Goal: Book appointment/travel/reservation

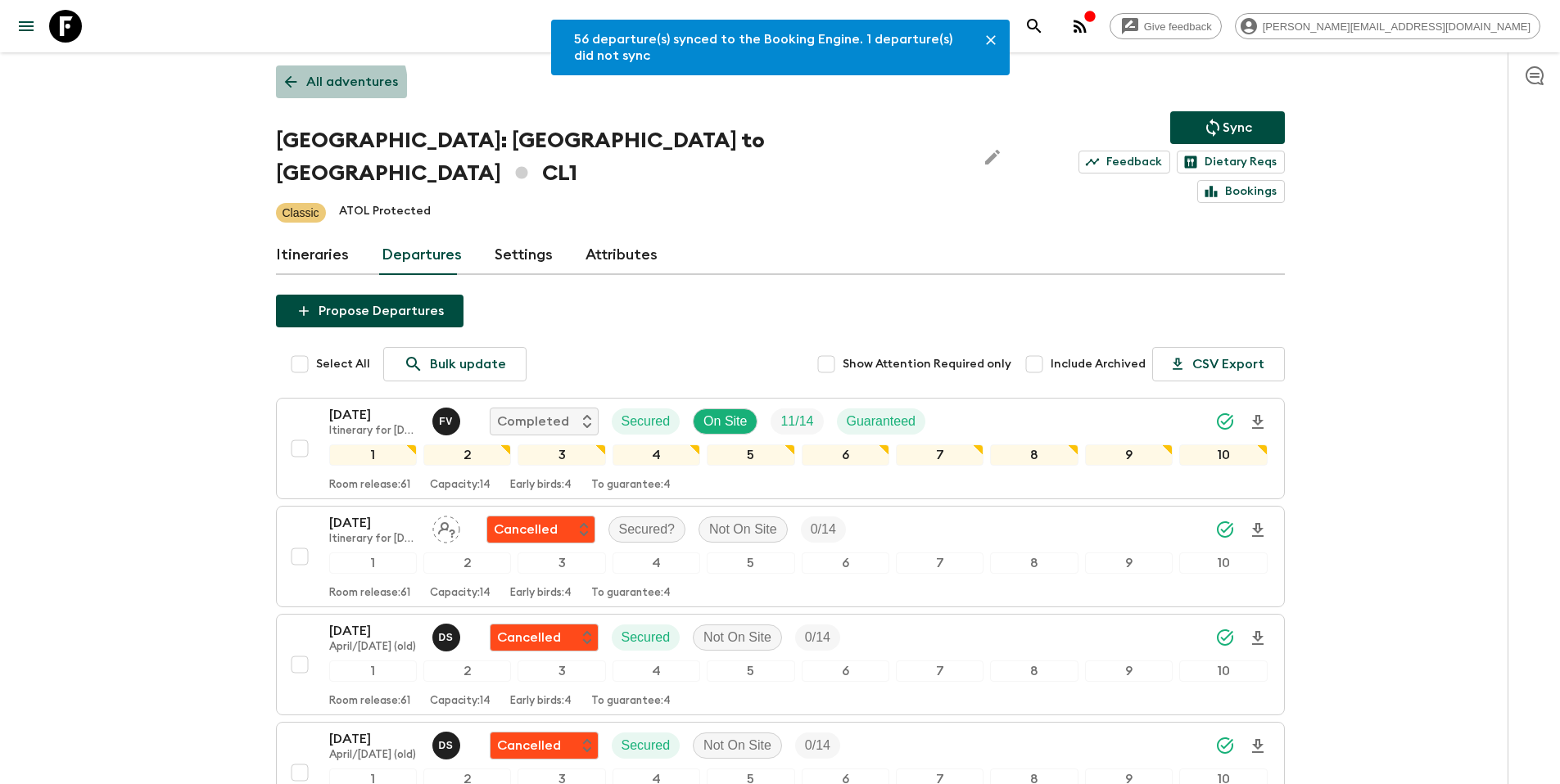
click at [325, 86] on p "All adventures" at bounding box center [353, 82] width 92 height 20
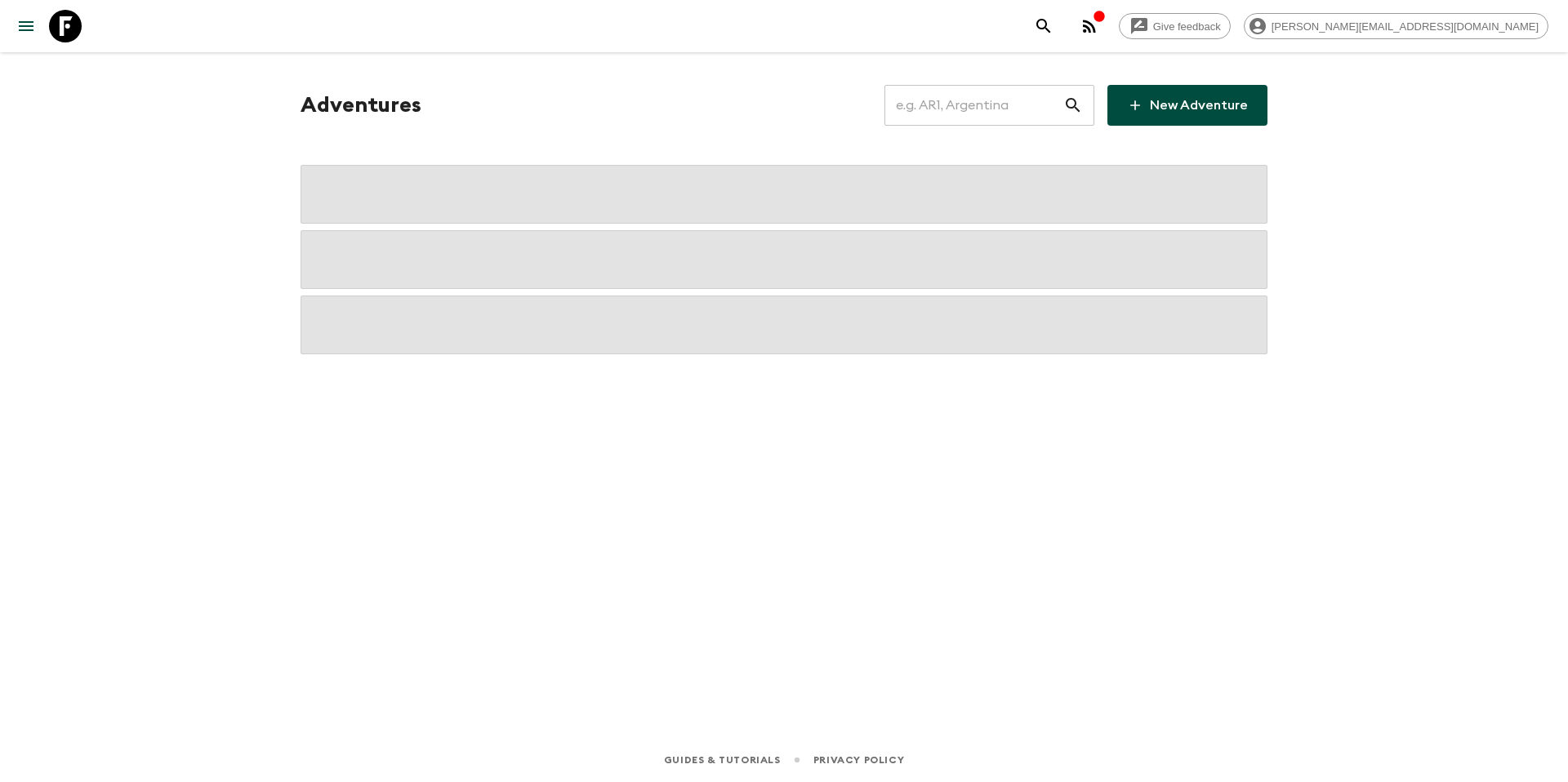
click at [1008, 113] on input "text" at bounding box center [973, 105] width 179 height 46
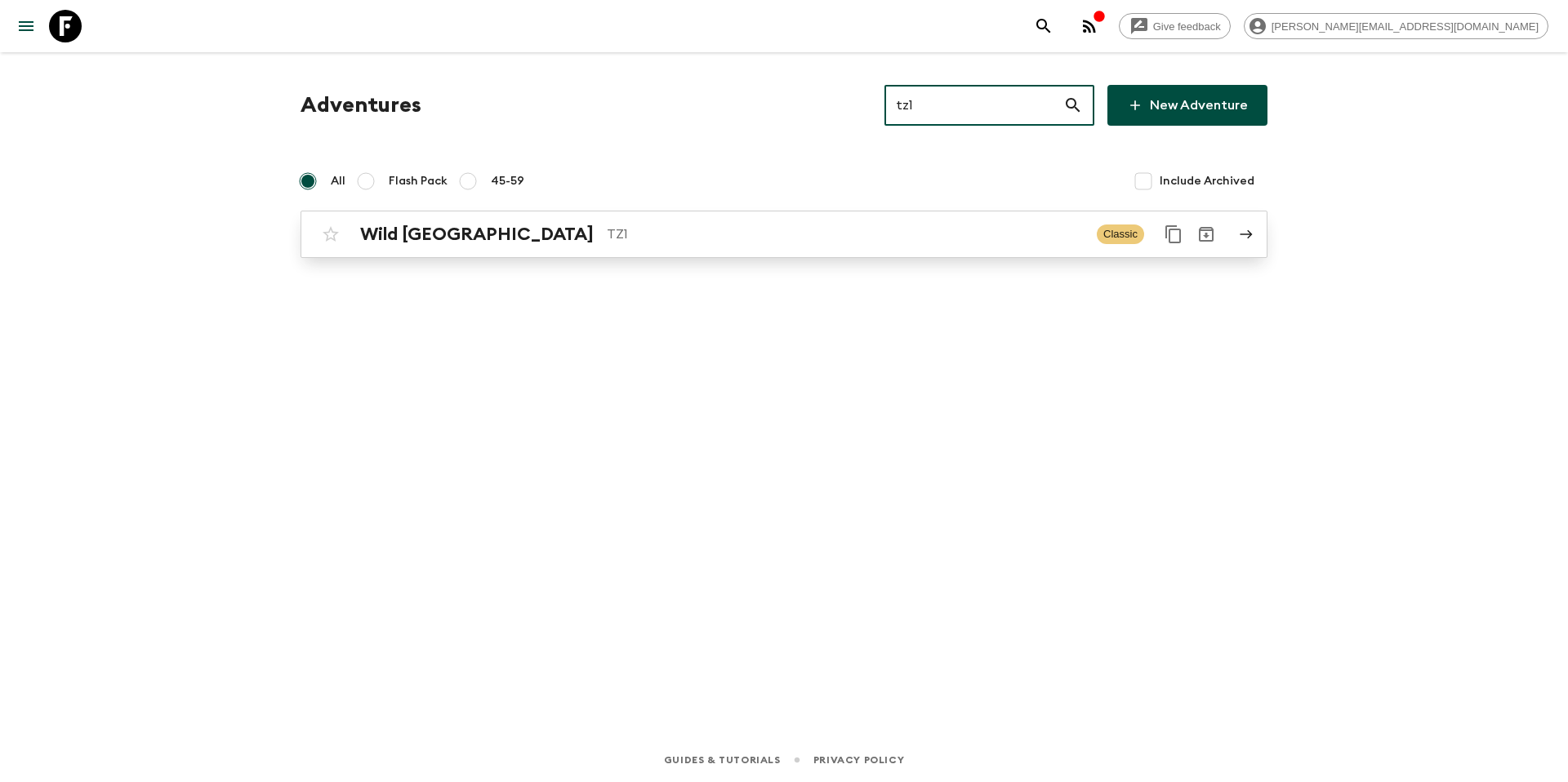
type input "tz1"
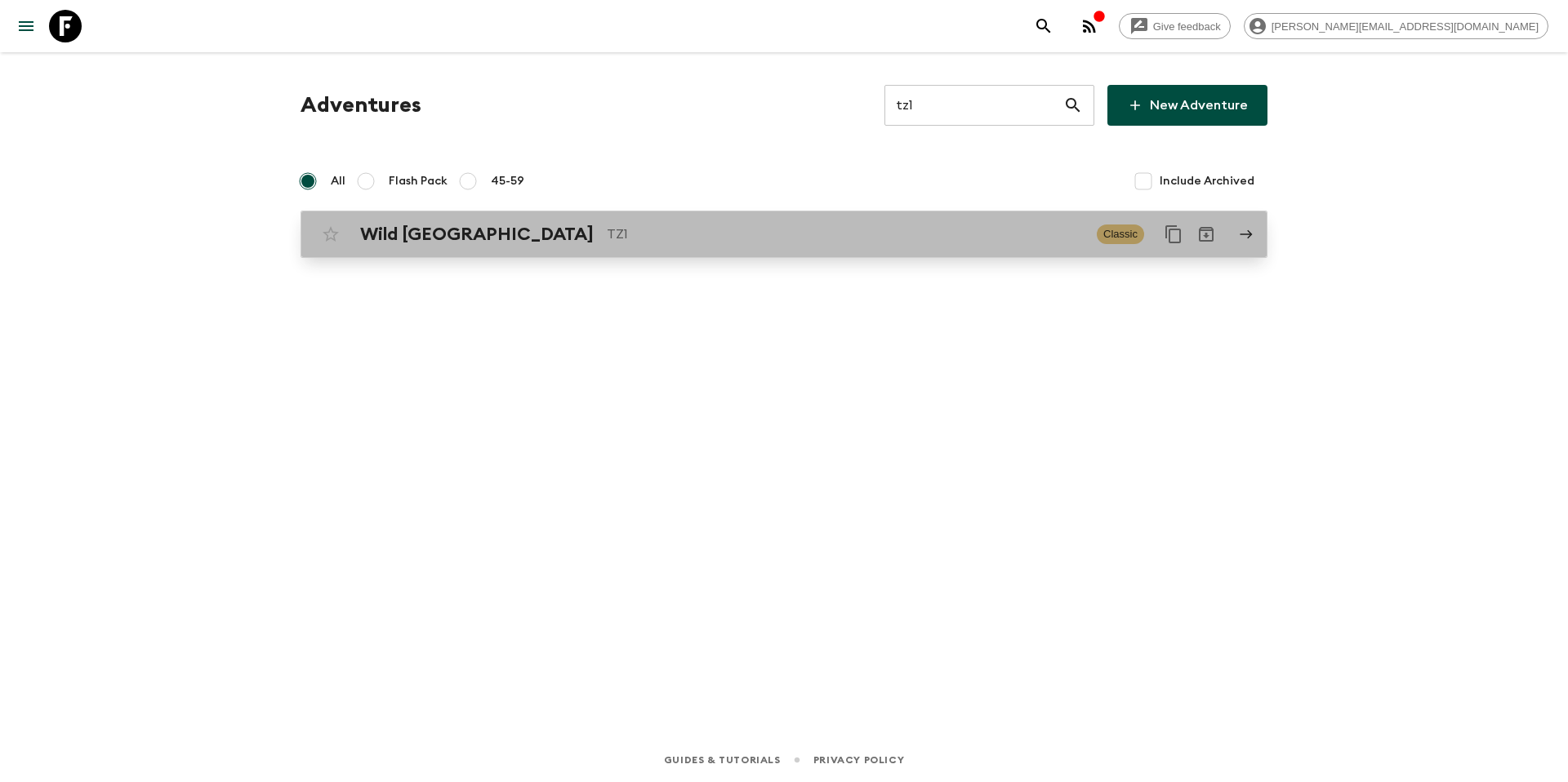
click at [788, 234] on p "TZ1" at bounding box center [845, 234] width 477 height 20
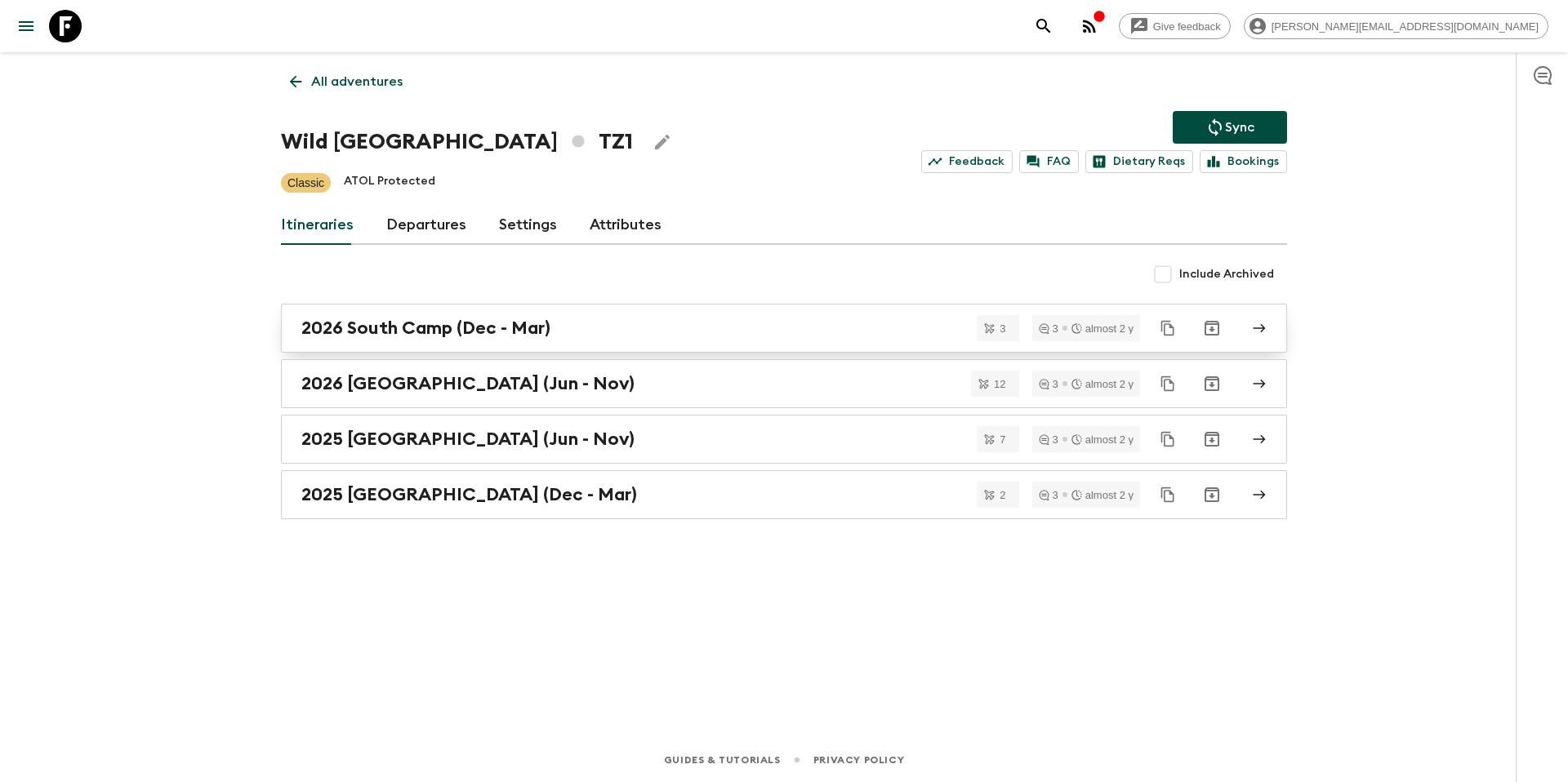
click at [574, 325] on div "2026 South Camp (Dec - Mar)" at bounding box center [768, 328] width 935 height 22
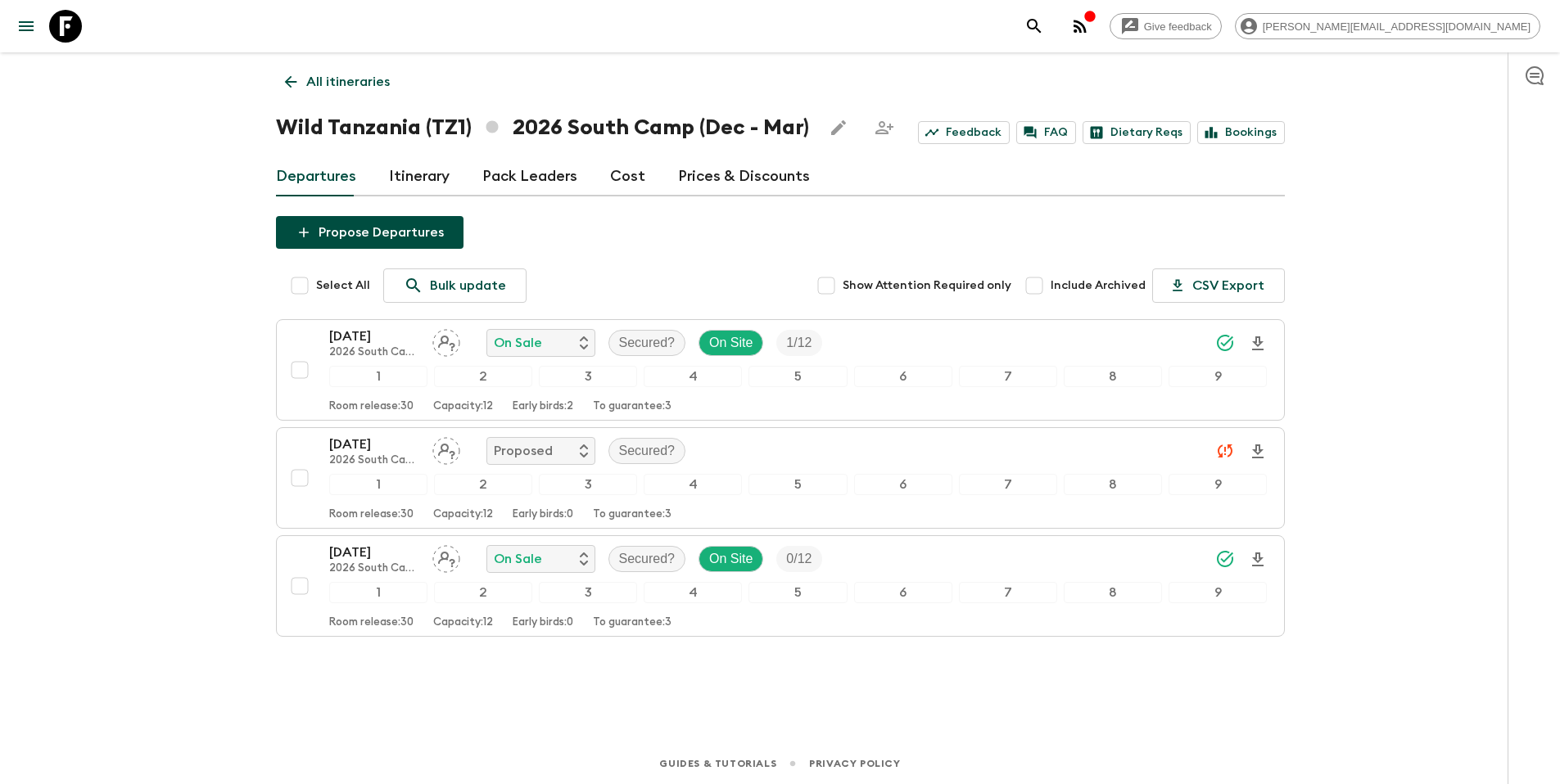
click at [335, 80] on p "All itineraries" at bounding box center [348, 82] width 84 height 20
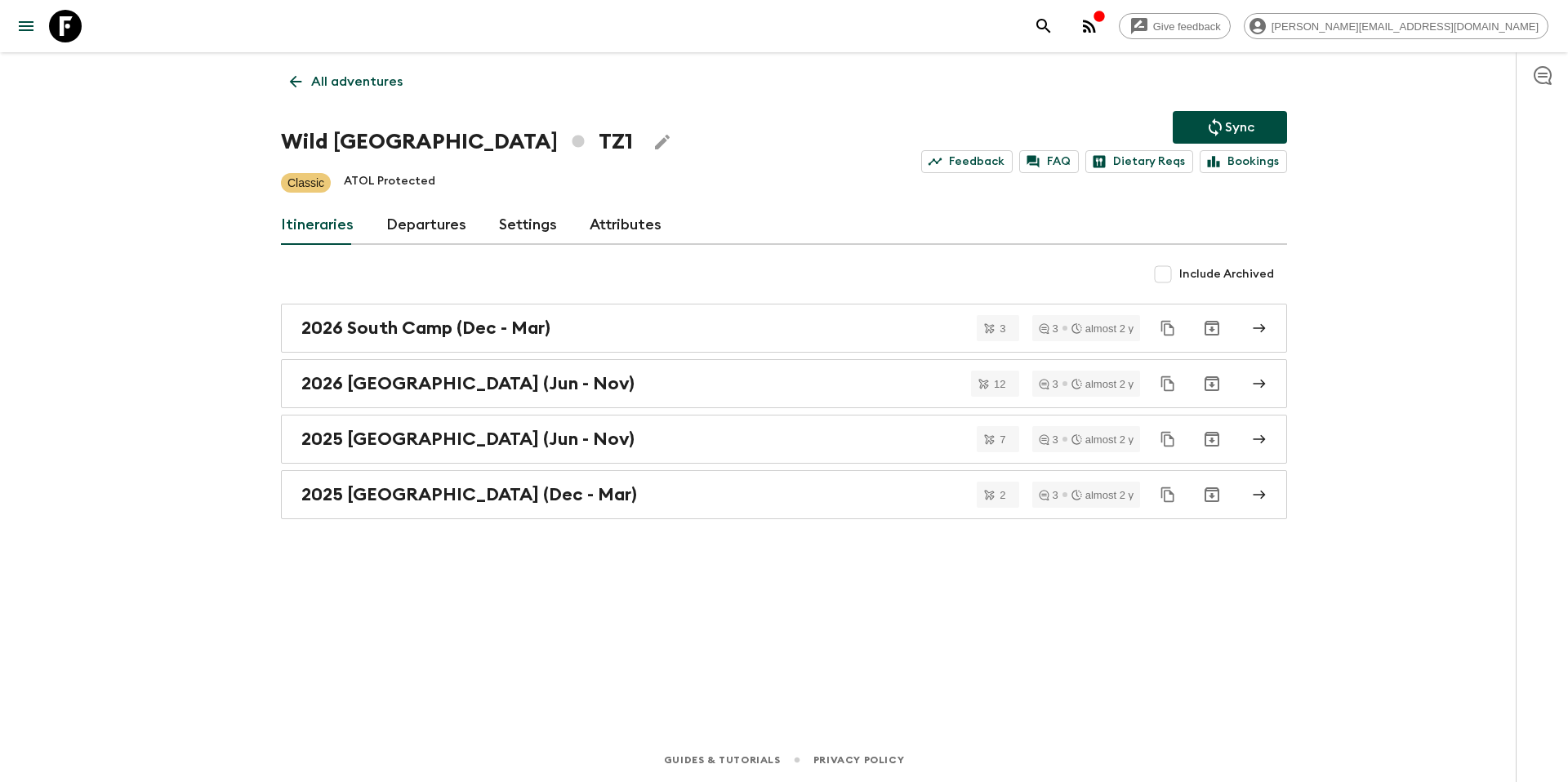
click at [434, 222] on link "Departures" at bounding box center [426, 226] width 80 height 39
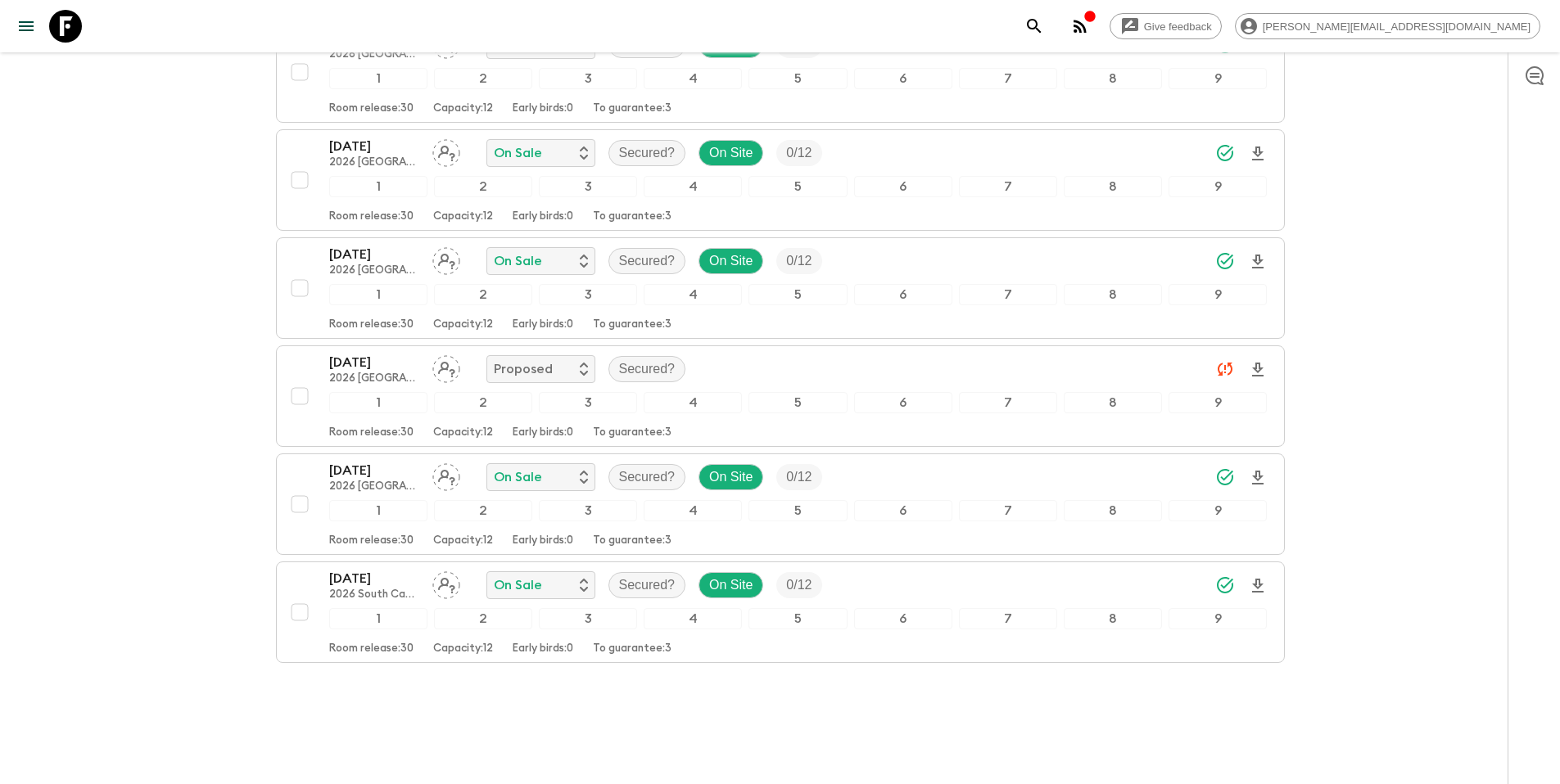
scroll to position [2618, 0]
